Goal: Information Seeking & Learning: Learn about a topic

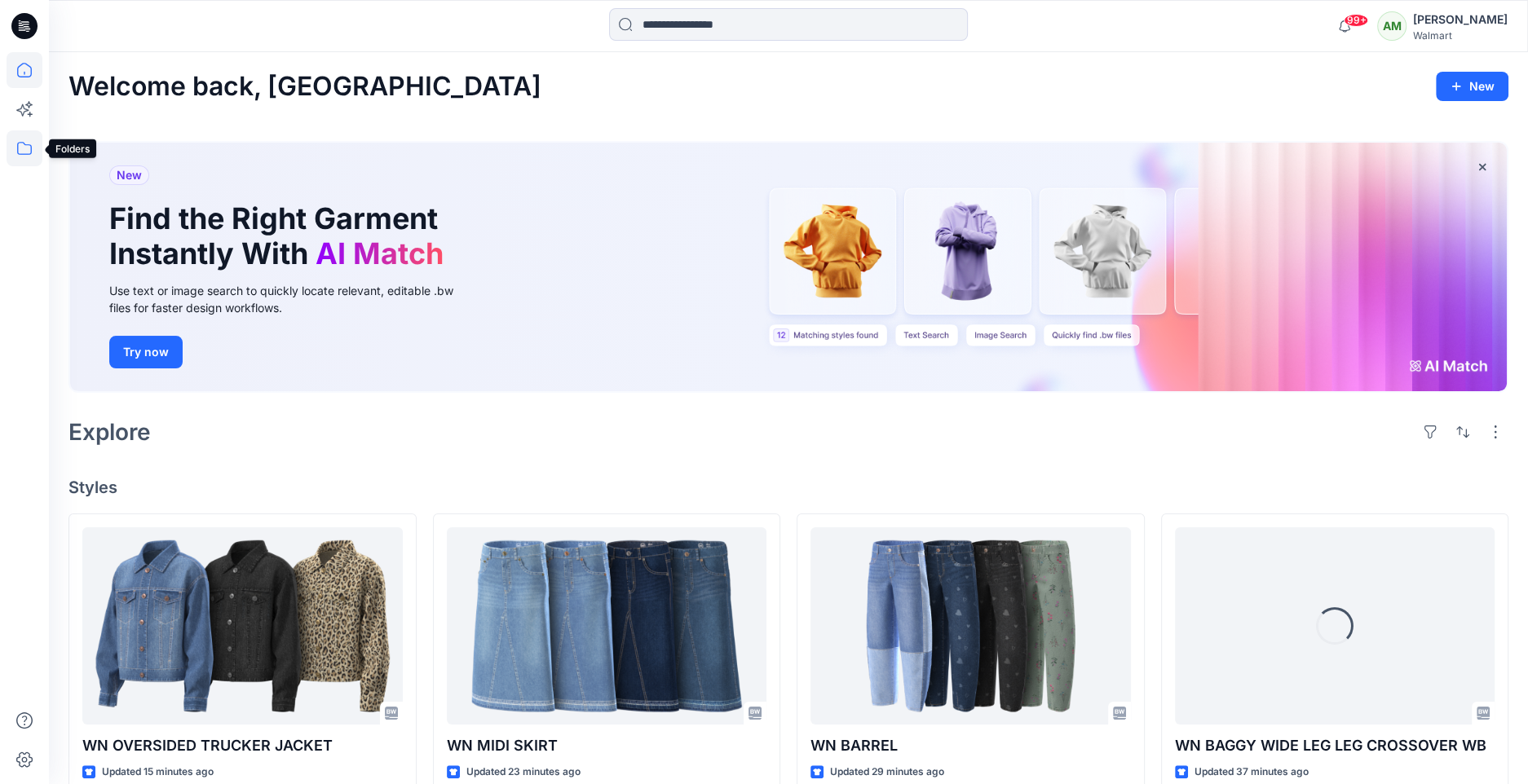
click at [24, 145] on icon at bounding box center [24, 148] width 36 height 36
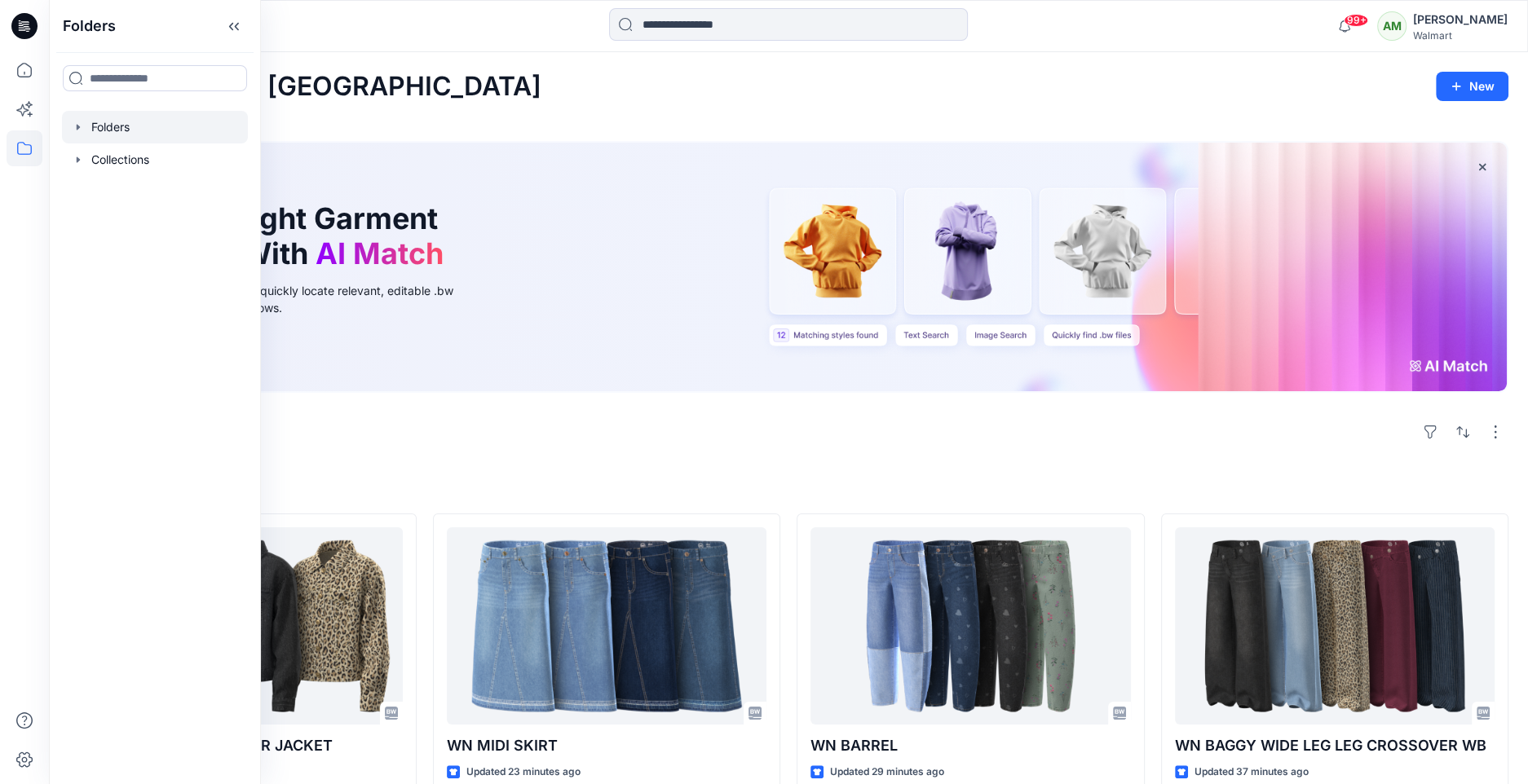
click at [76, 124] on icon "button" at bounding box center [79, 127] width 13 height 13
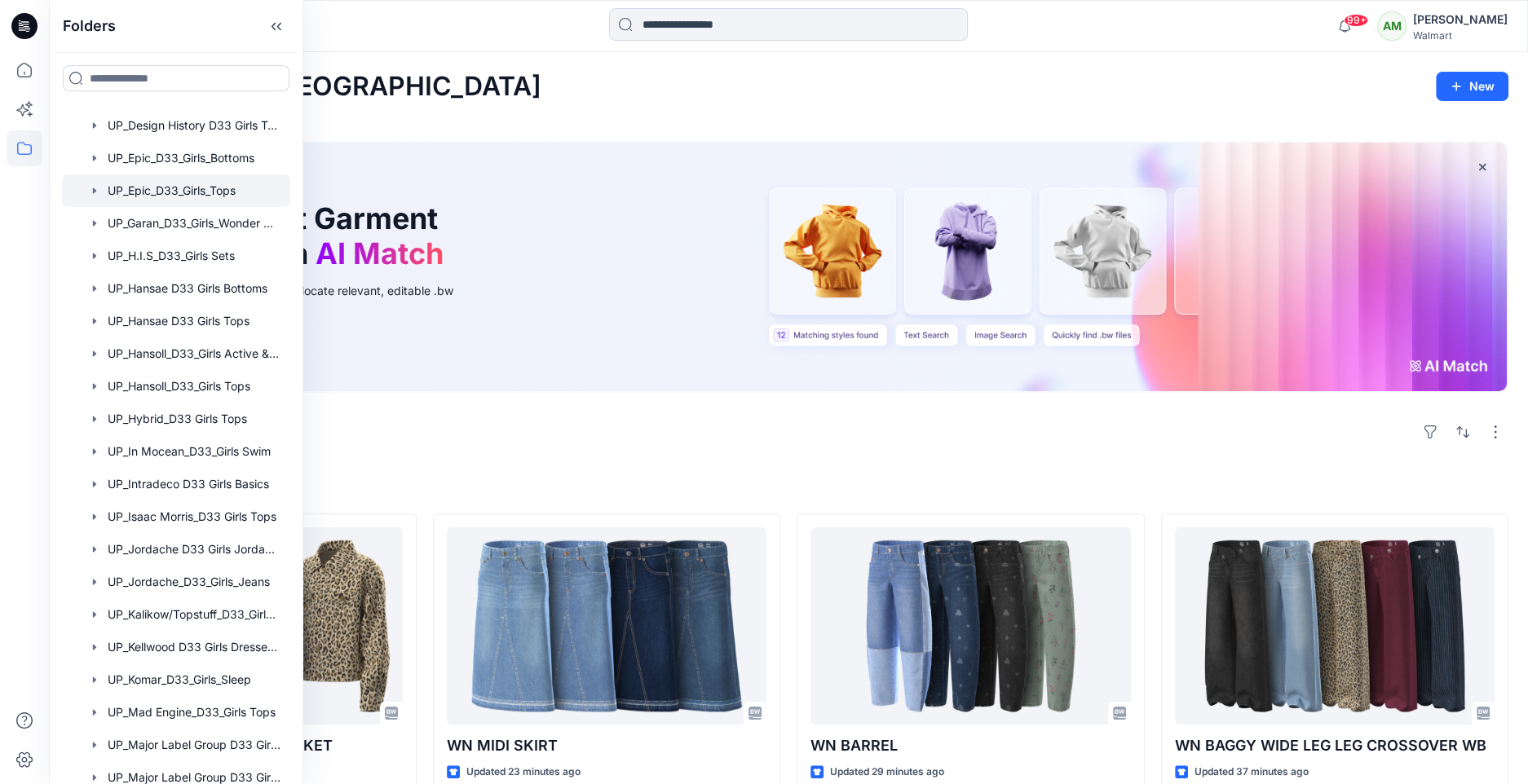
scroll to position [1176, 0]
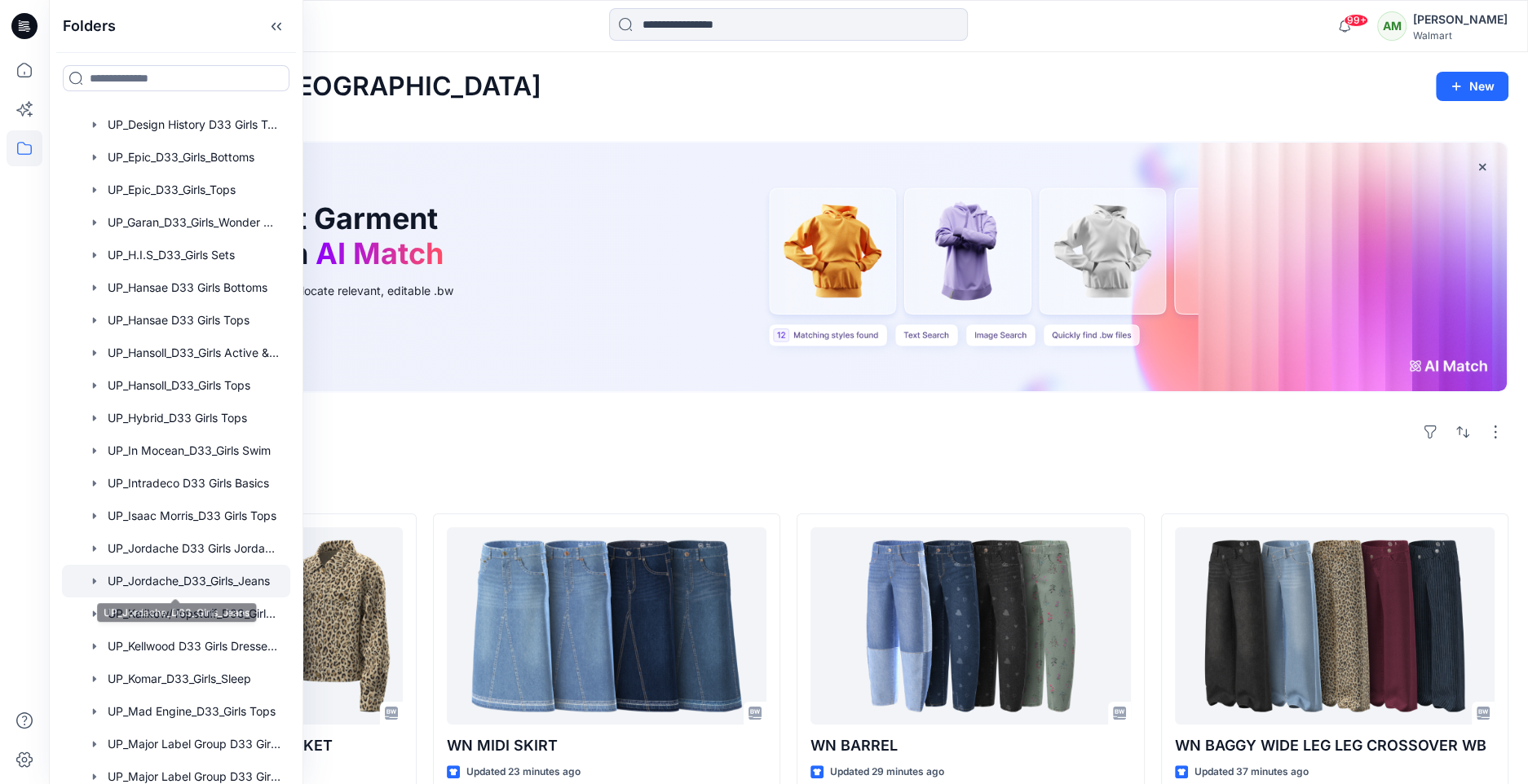
click at [215, 577] on div at bounding box center [176, 581] width 228 height 32
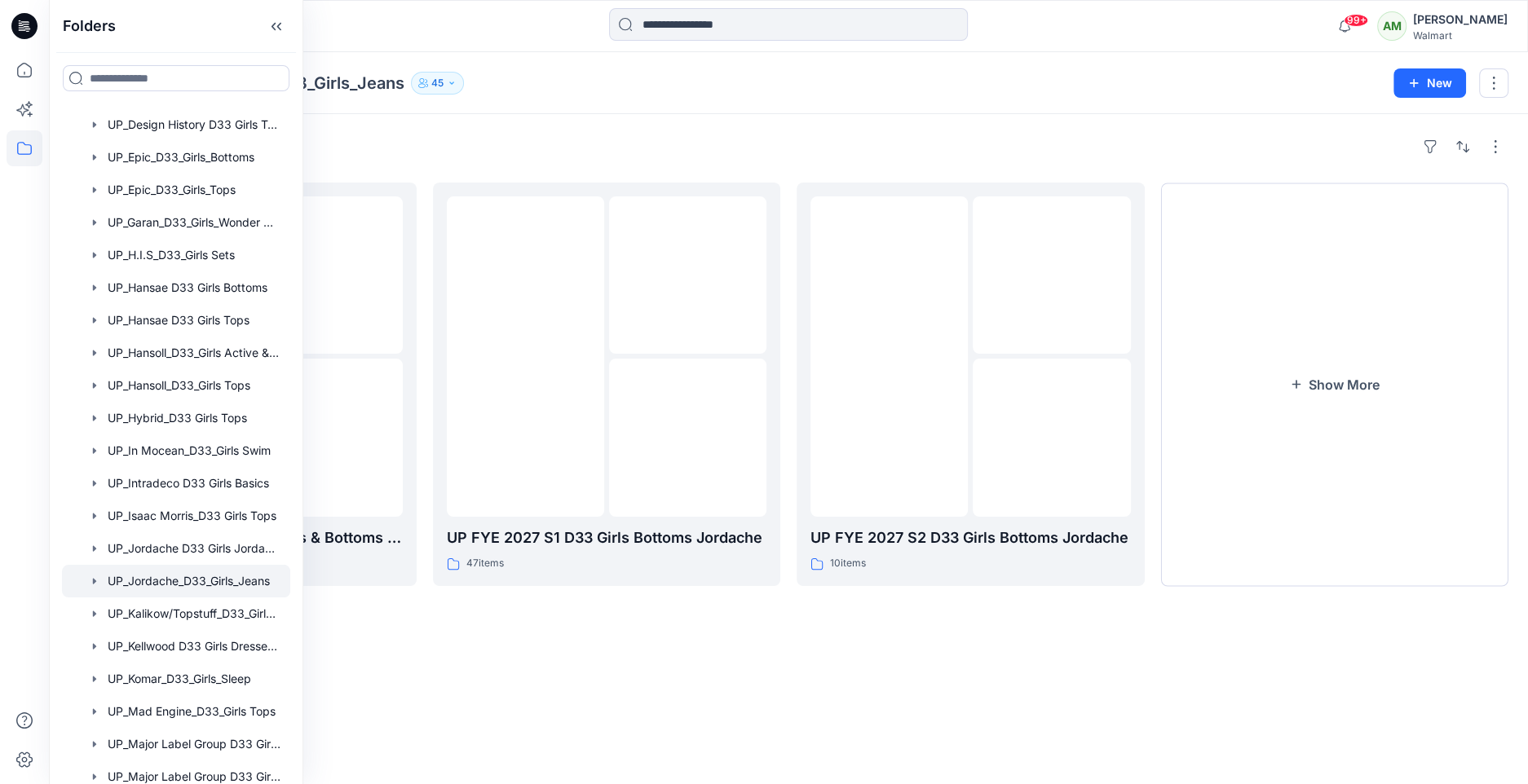
click at [668, 110] on div "Folders UP_Jordache_D33_Girls_Jeans 45 New" at bounding box center [788, 82] width 1479 height 62
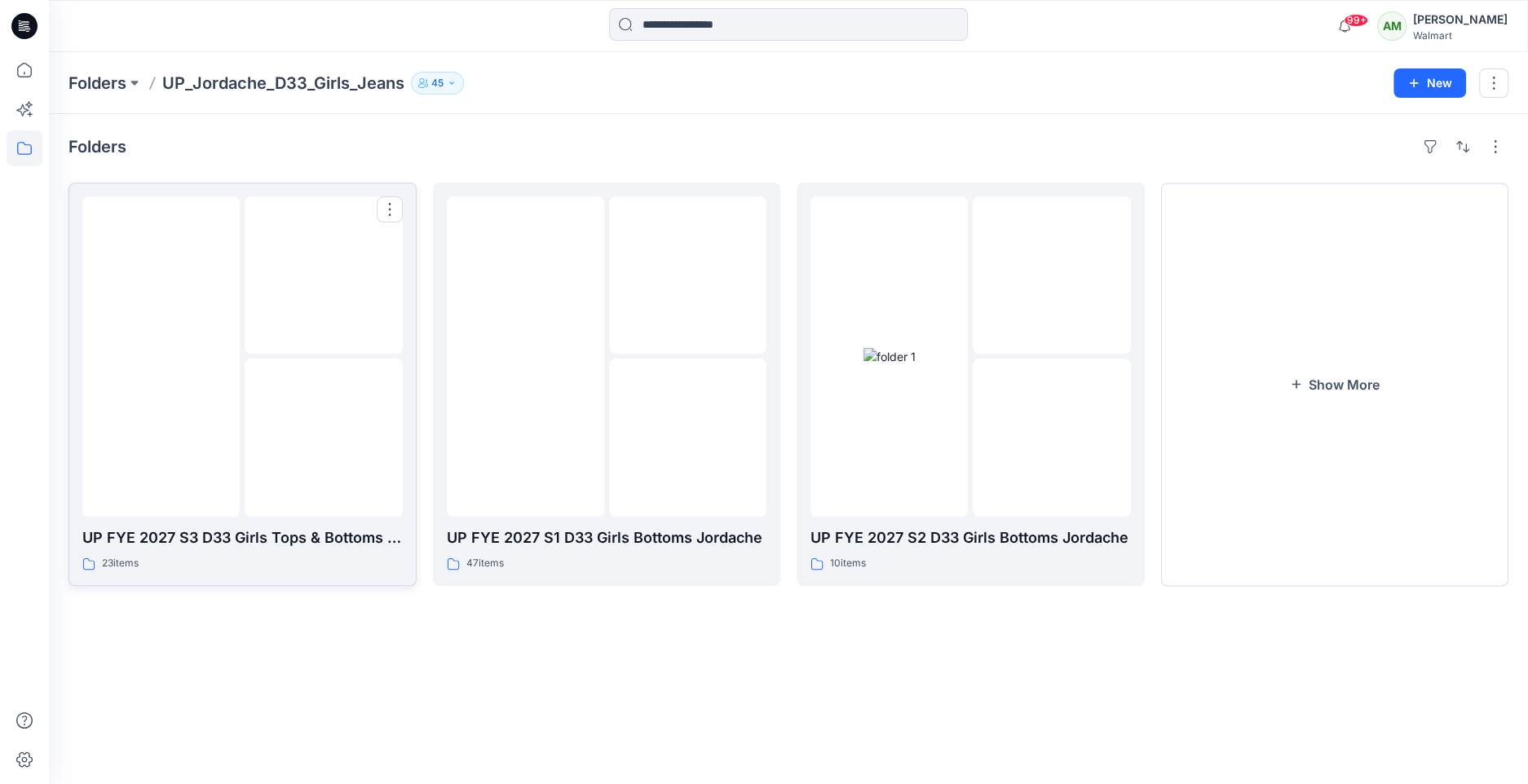
click at [162, 356] on img at bounding box center [162, 356] width 0 height 0
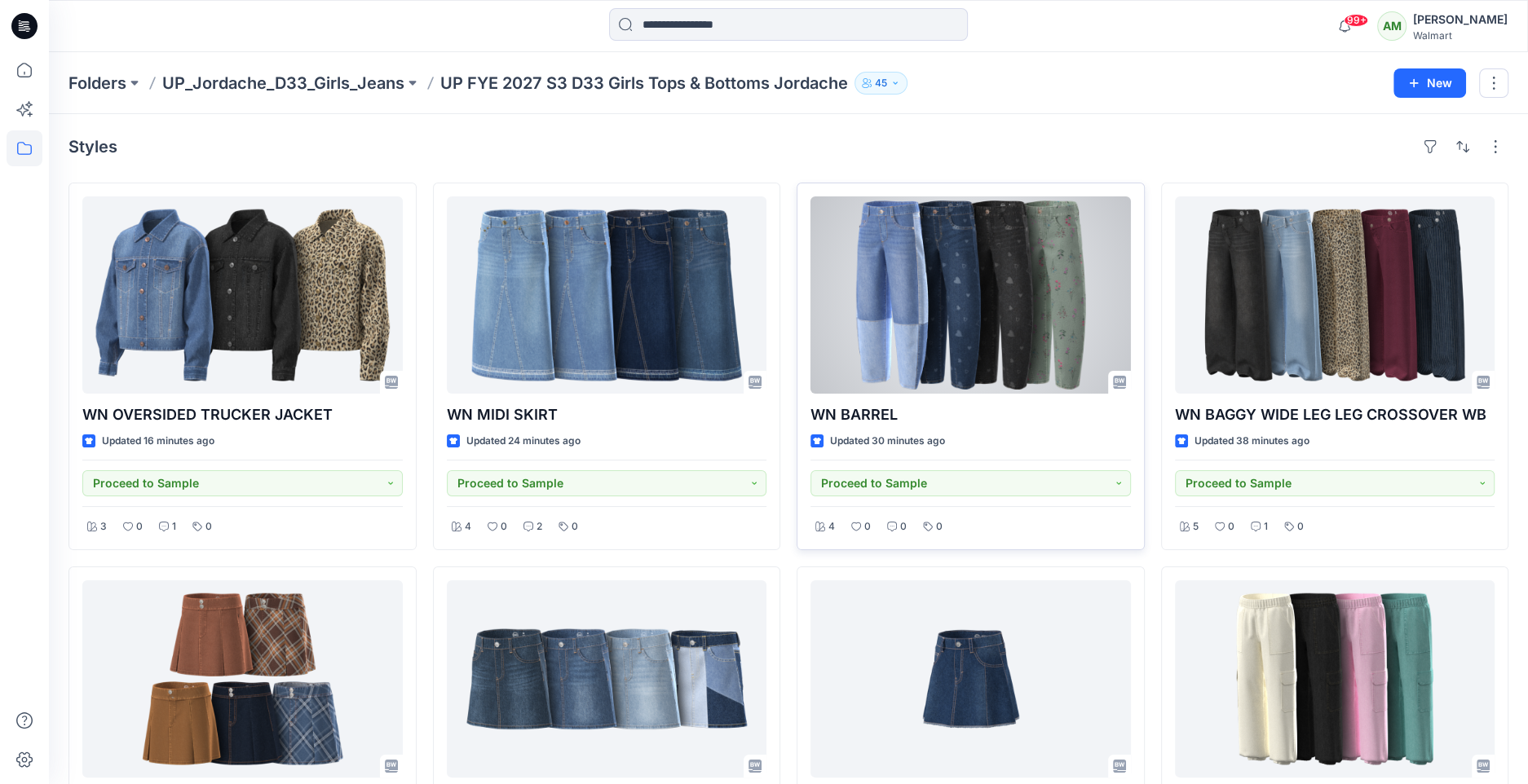
click at [1020, 303] on div at bounding box center [971, 296] width 321 height 198
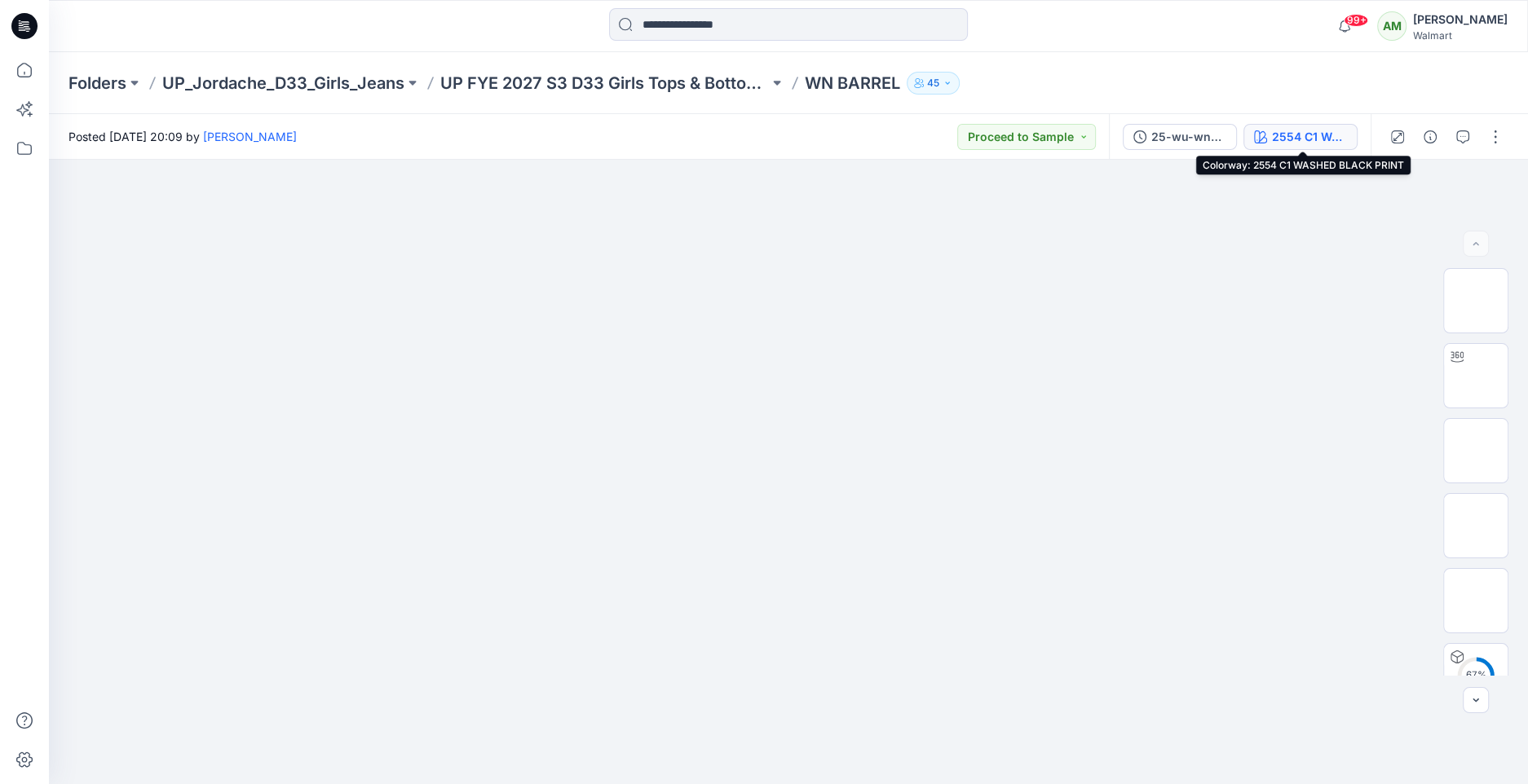
click at [1287, 132] on div "2554 C1 WASHED BLACK PRINT" at bounding box center [1309, 137] width 75 height 18
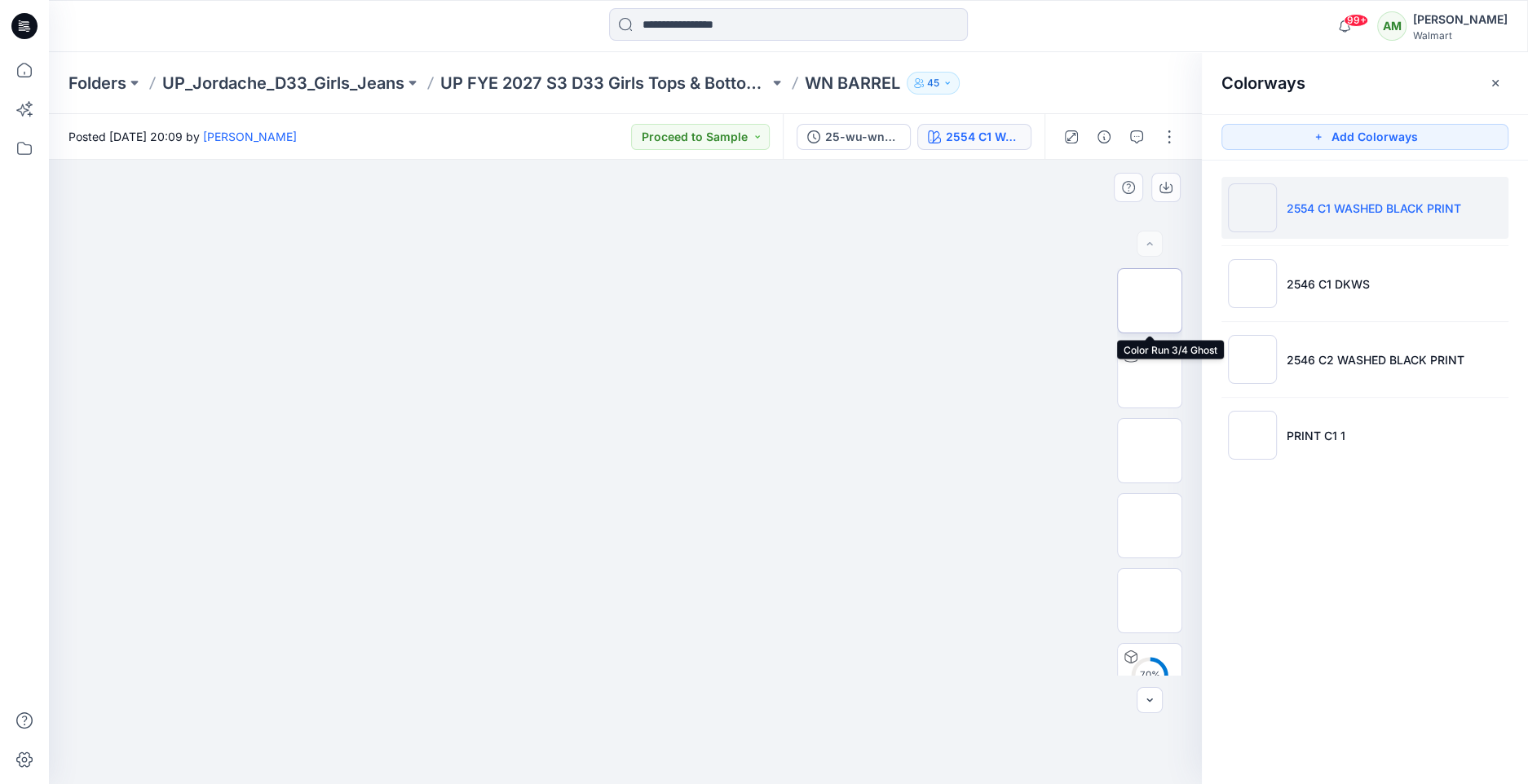
click at [1150, 301] on img at bounding box center [1150, 301] width 0 height 0
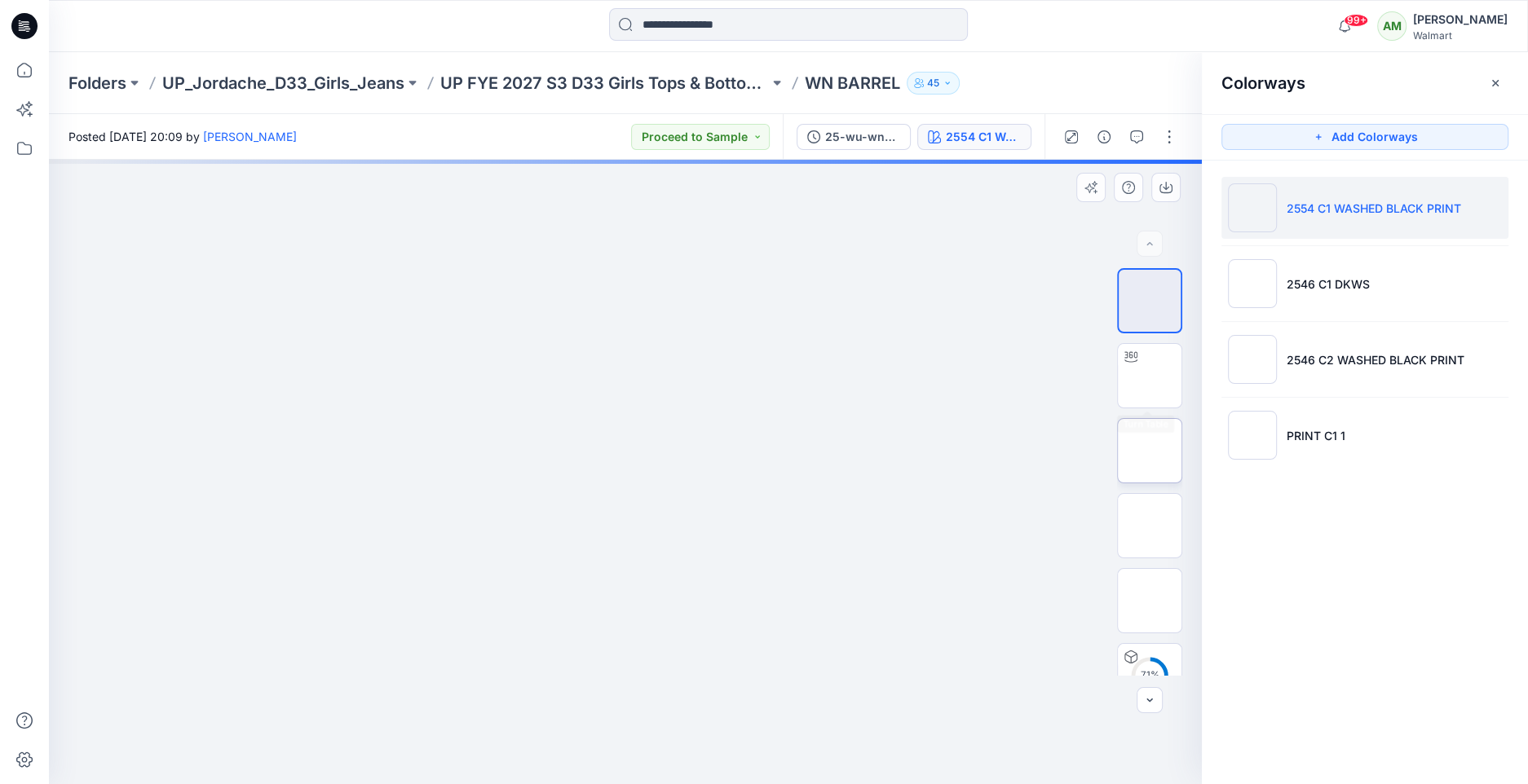
click at [1150, 451] on img at bounding box center [1150, 451] width 0 height 0
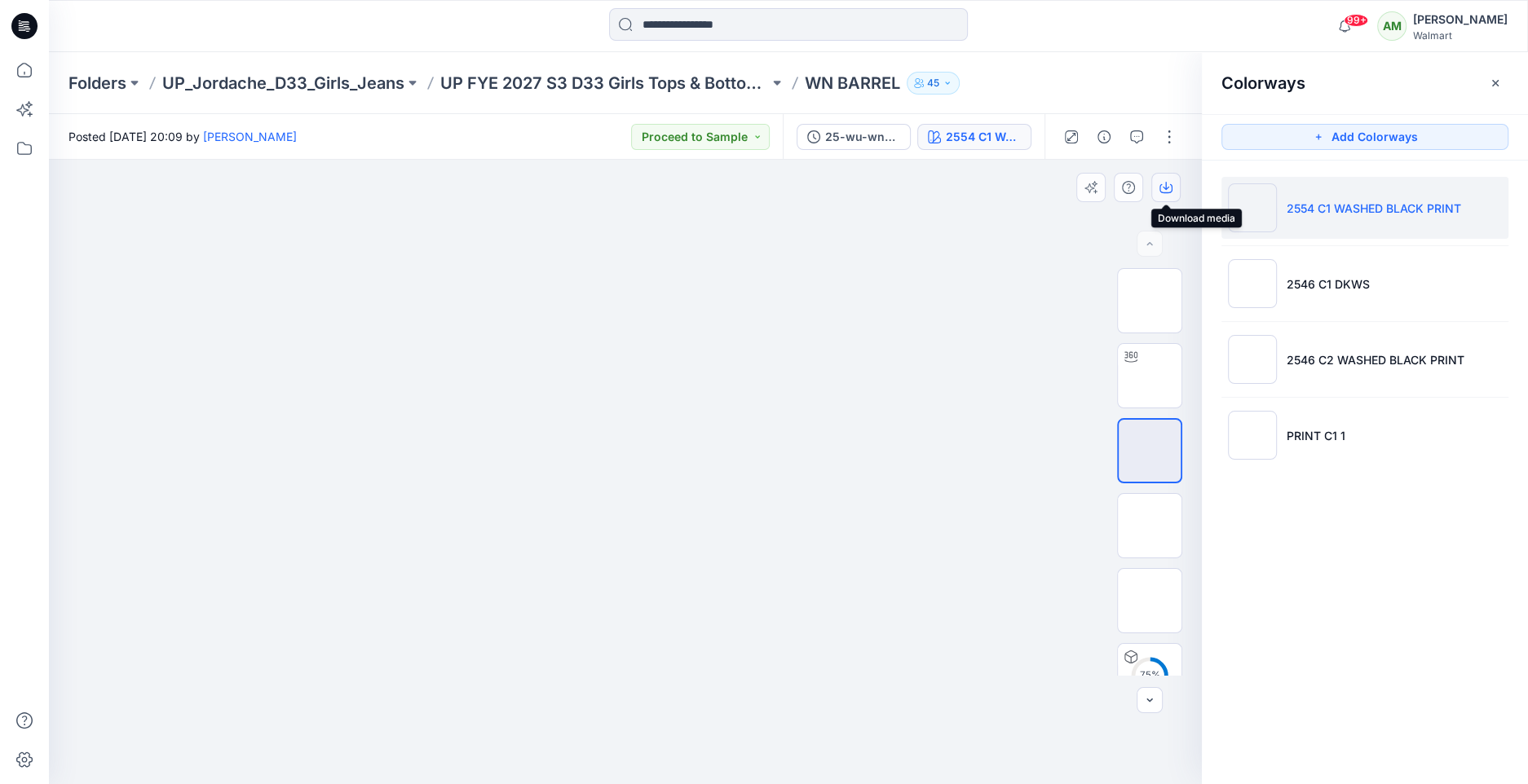
click at [1167, 187] on icon "button" at bounding box center [1166, 187] width 13 height 13
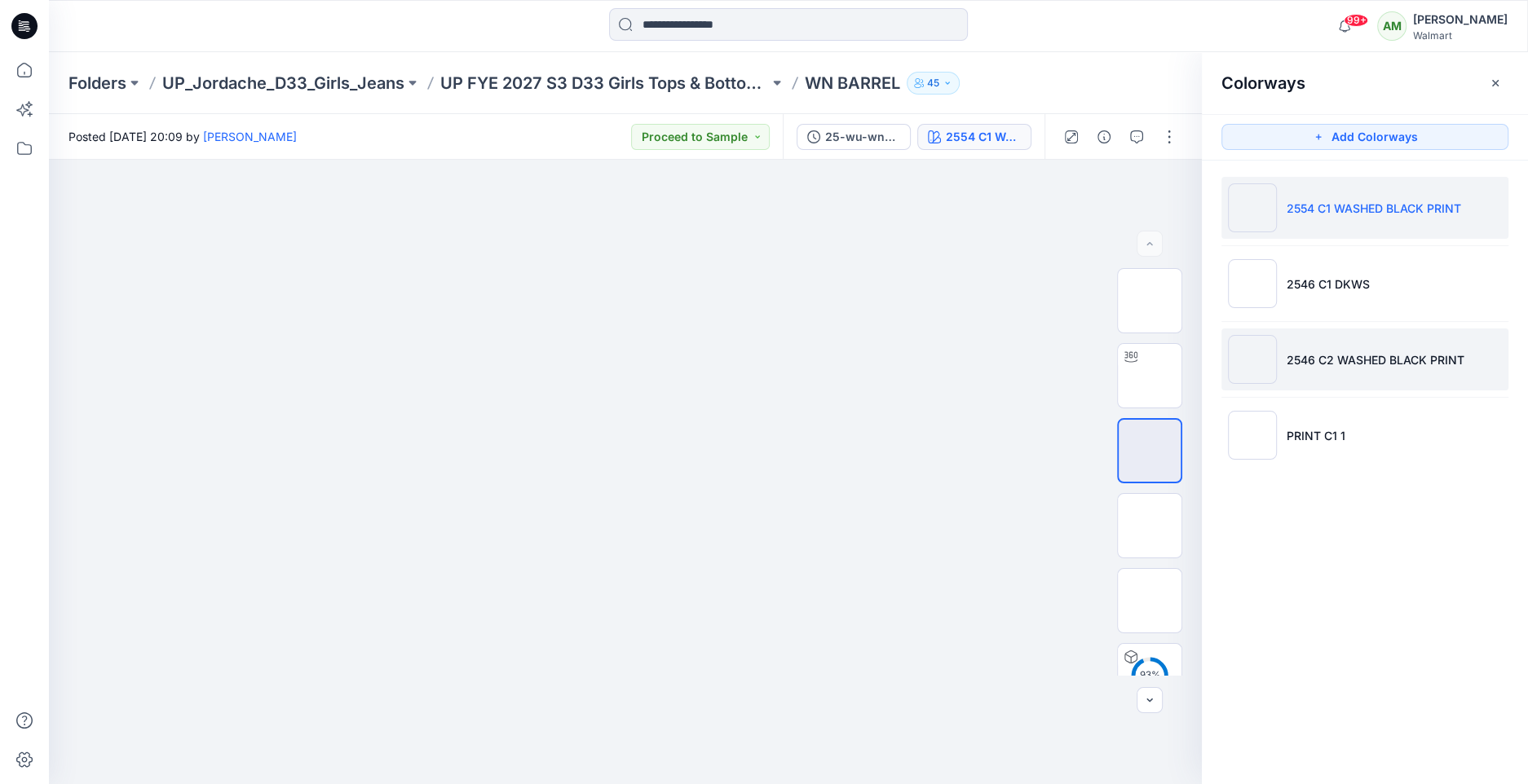
click at [1333, 348] on li "2546 C2 WASHED BLACK PRINT" at bounding box center [1364, 359] width 287 height 62
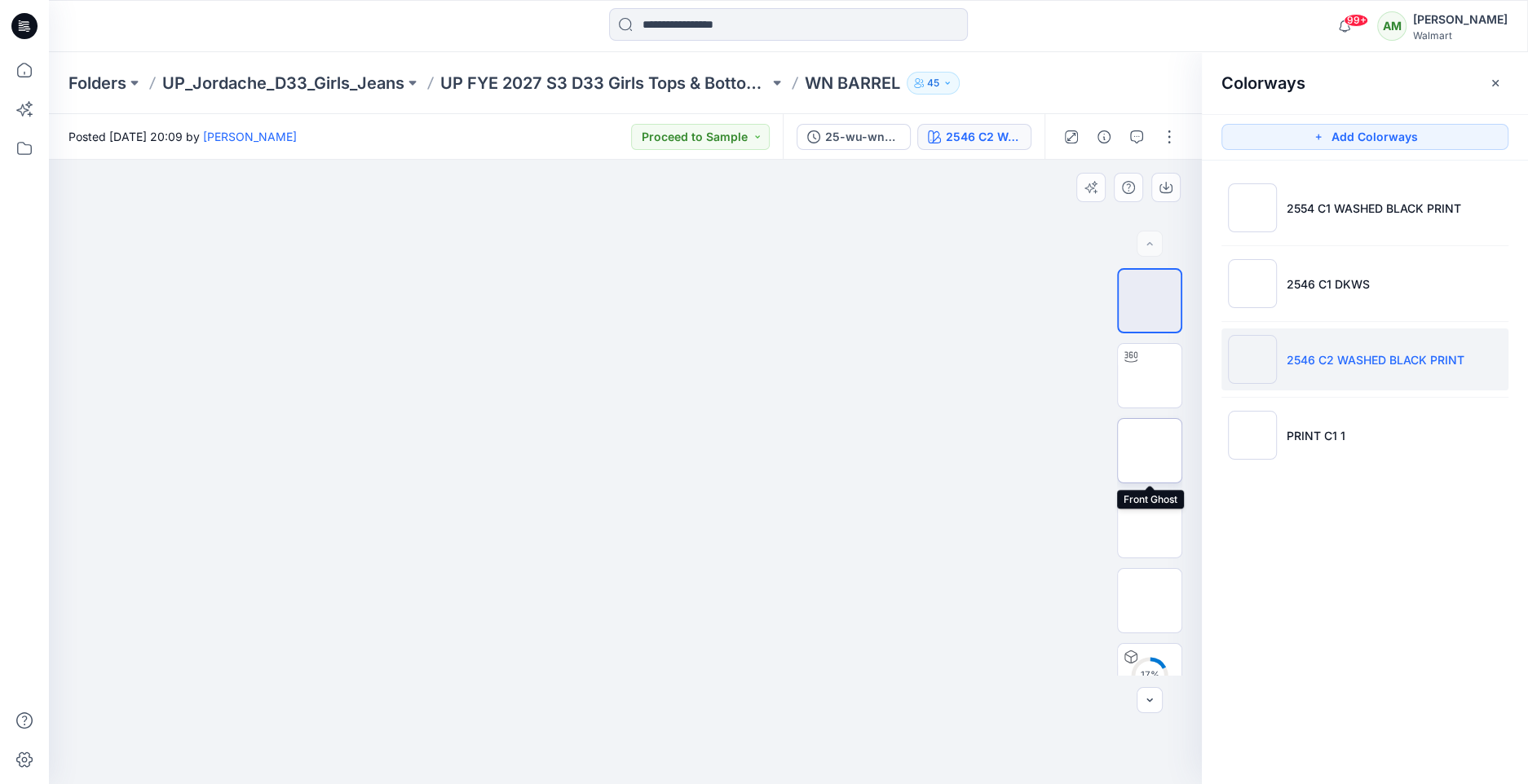
click at [1150, 451] on img at bounding box center [1150, 451] width 0 height 0
click at [1163, 190] on icon "button" at bounding box center [1166, 187] width 13 height 13
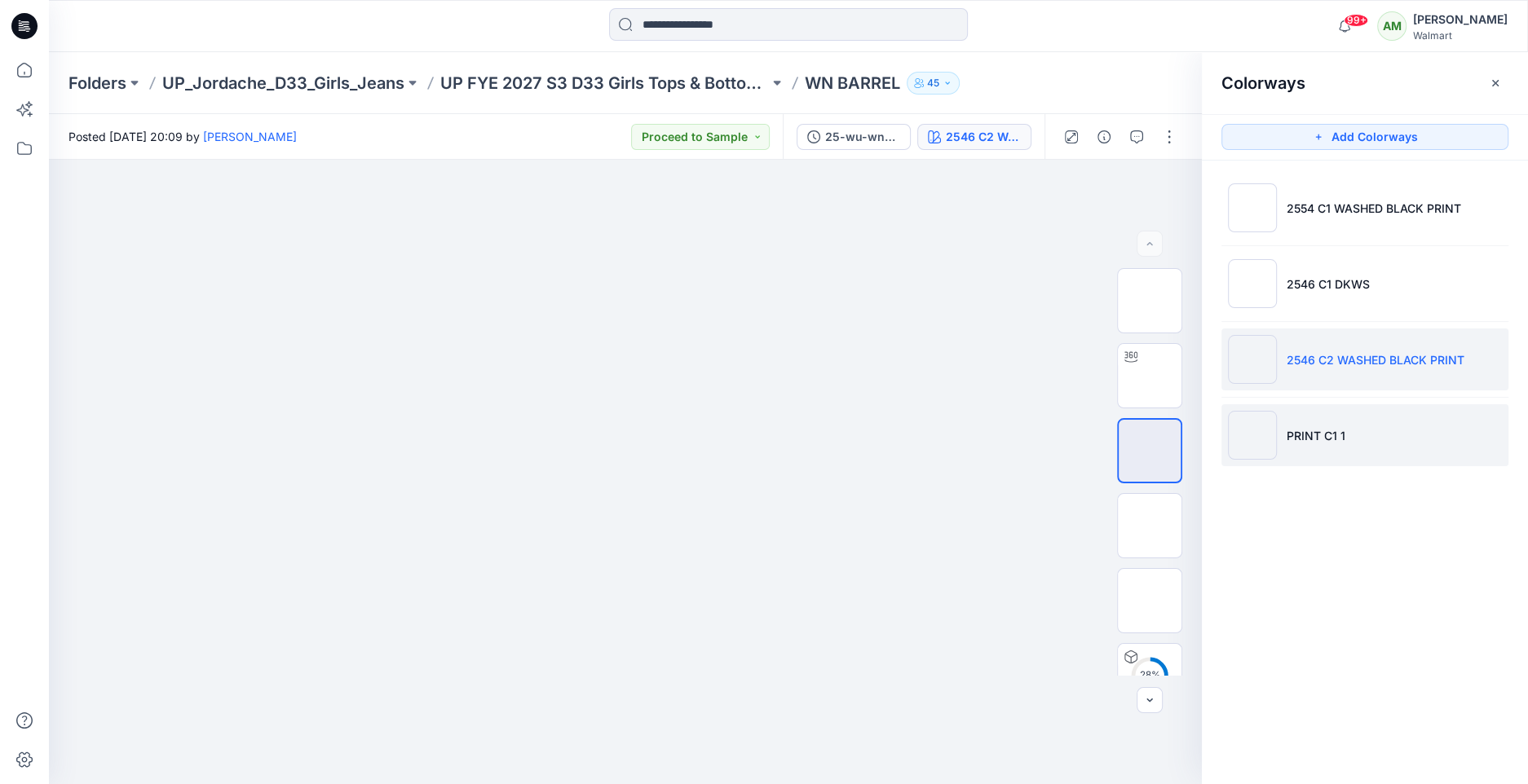
click at [1310, 431] on p "PRINT C1 1" at bounding box center [1316, 436] width 59 height 18
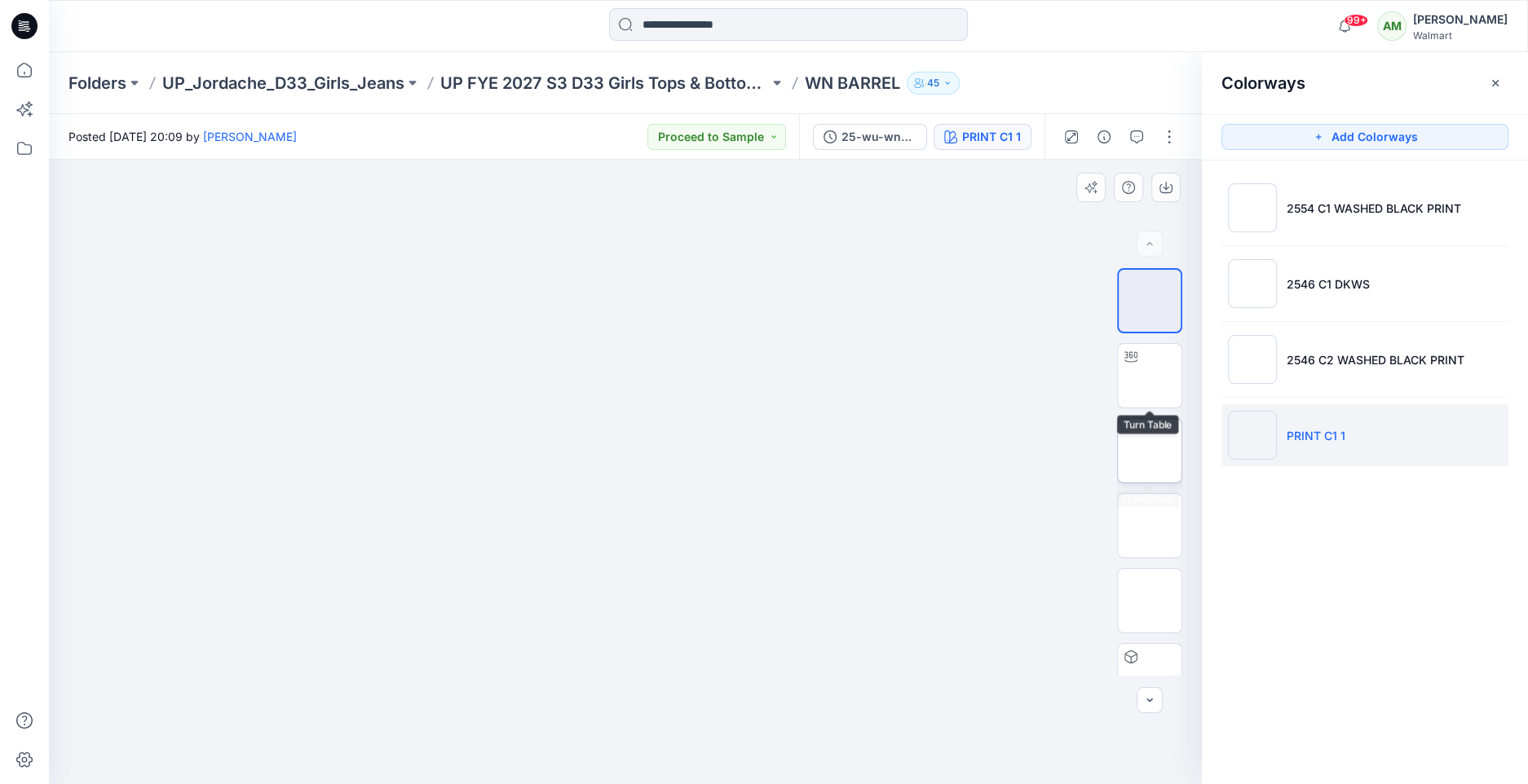
click at [1150, 451] on img at bounding box center [1150, 451] width 0 height 0
click at [1173, 185] on button "button" at bounding box center [1167, 187] width 30 height 30
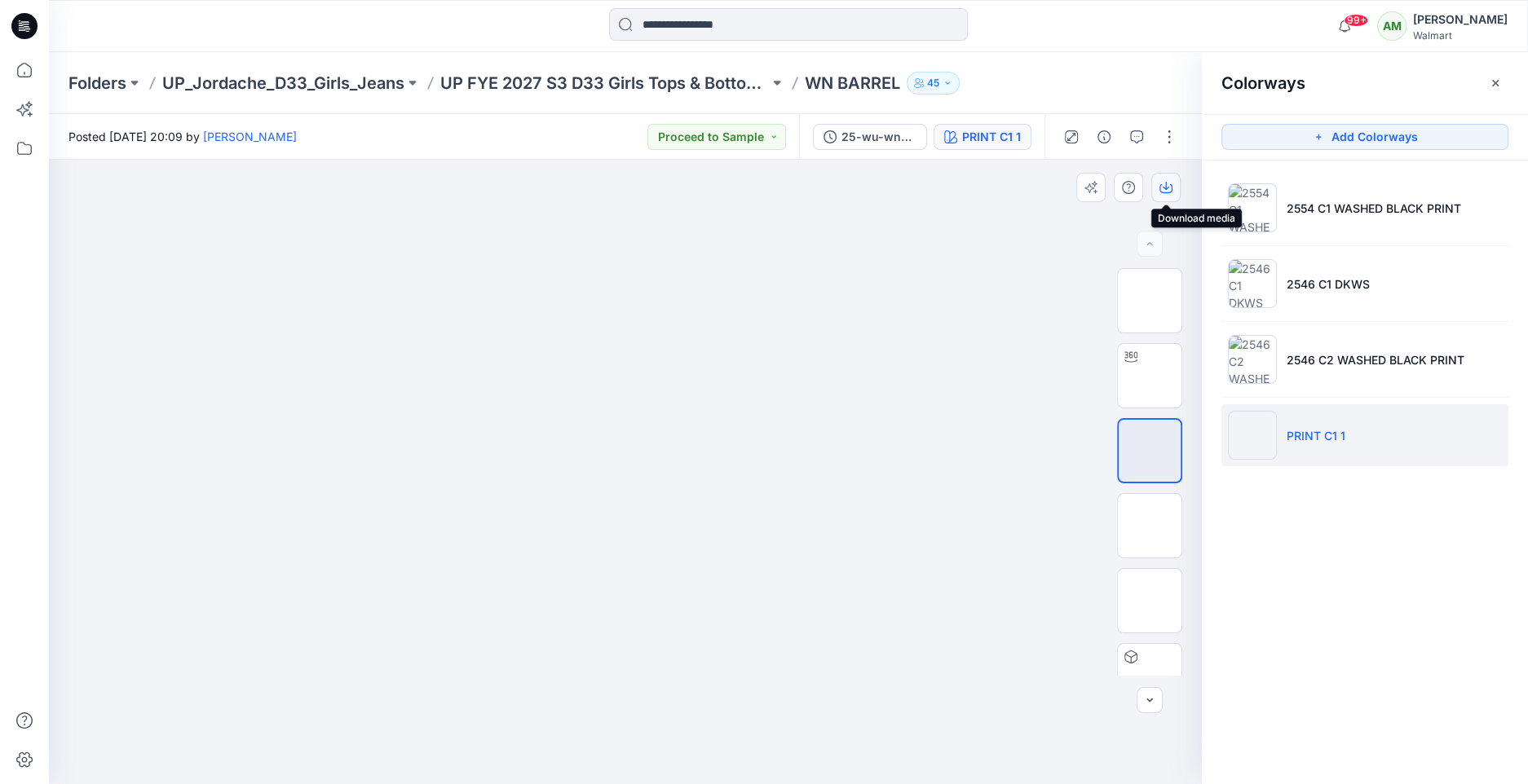
click at [1166, 187] on icon "button" at bounding box center [1166, 186] width 6 height 8
